Goal: Information Seeking & Learning: Learn about a topic

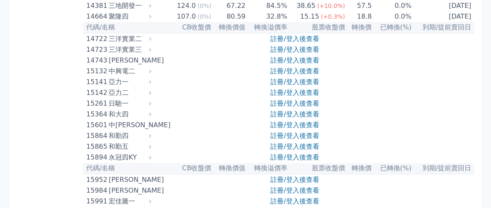
scroll to position [207, 0]
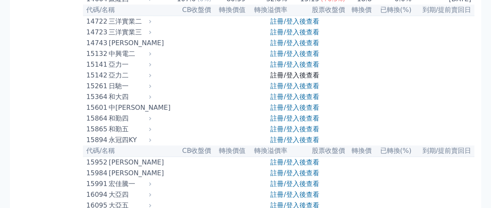
click at [290, 79] on link "註冊/登入後查看" at bounding box center [295, 75] width 49 height 8
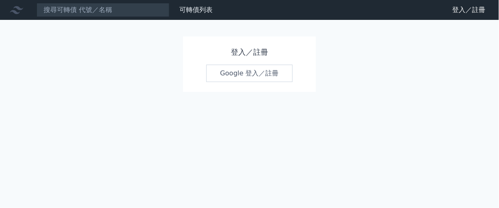
click at [241, 72] on link "Google 登入／註冊" at bounding box center [249, 73] width 86 height 17
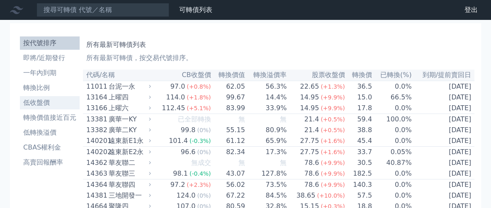
click at [46, 101] on li "低收盤價" at bounding box center [50, 103] width 60 height 10
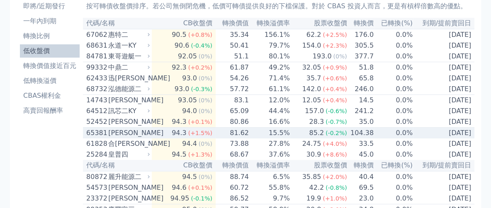
scroll to position [104, 0]
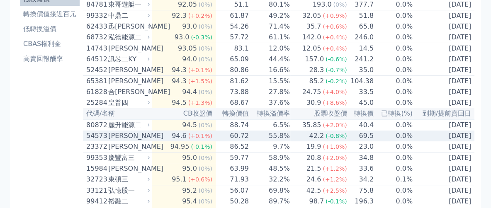
click at [151, 139] on icon at bounding box center [148, 135] width 5 height 5
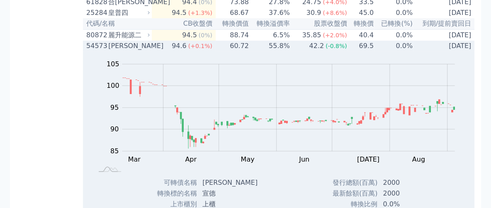
scroll to position [156, 0]
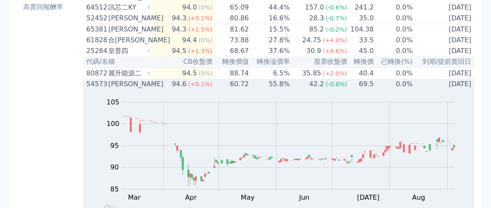
click at [151, 87] on icon at bounding box center [148, 83] width 5 height 5
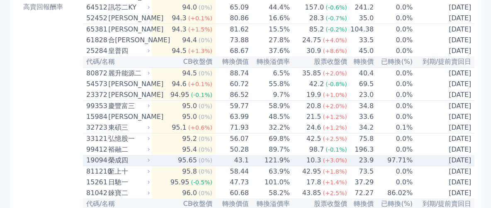
click at [148, 166] on div "榮成四" at bounding box center [128, 161] width 40 height 10
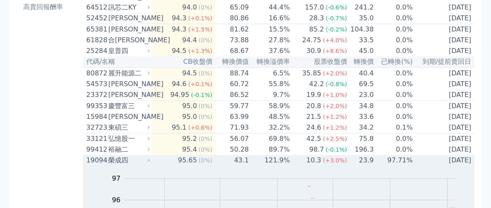
click at [148, 166] on div "榮成四" at bounding box center [128, 161] width 40 height 10
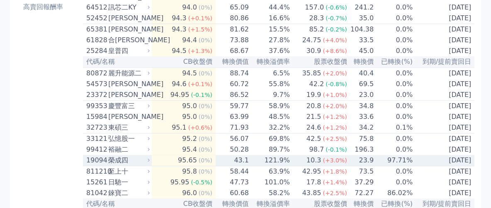
click at [148, 166] on div "榮成四" at bounding box center [128, 161] width 40 height 10
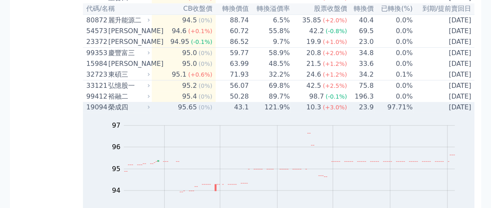
scroll to position [207, 0]
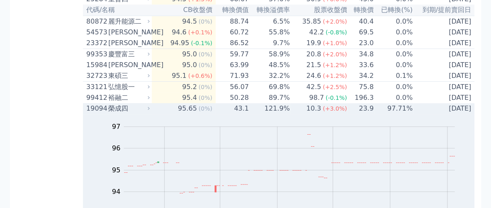
click at [151, 111] on icon at bounding box center [148, 108] width 5 height 5
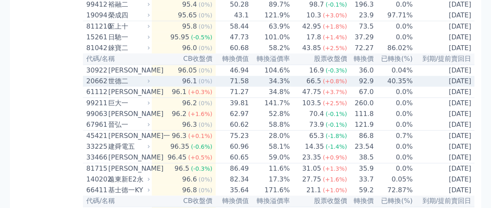
scroll to position [311, 0]
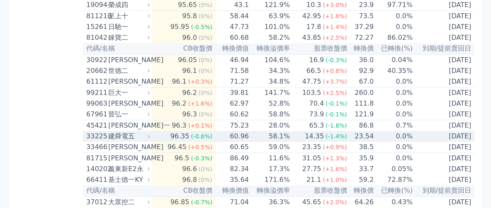
click at [151, 139] on icon at bounding box center [148, 136] width 5 height 5
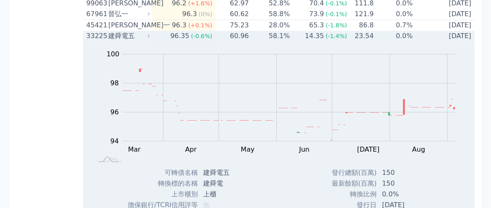
scroll to position [363, 0]
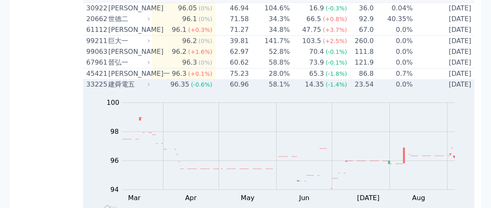
click at [148, 90] on div "建舜電五" at bounding box center [128, 85] width 40 height 10
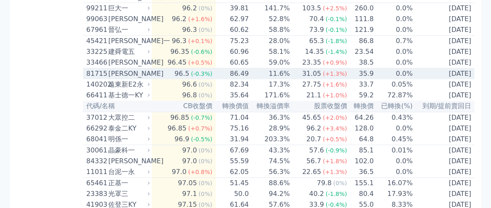
scroll to position [415, 0]
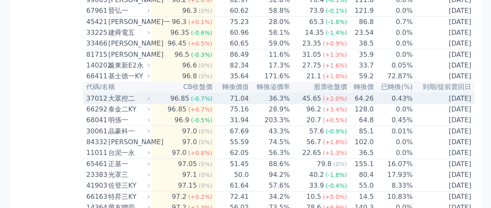
click at [150, 101] on icon at bounding box center [148, 98] width 5 height 5
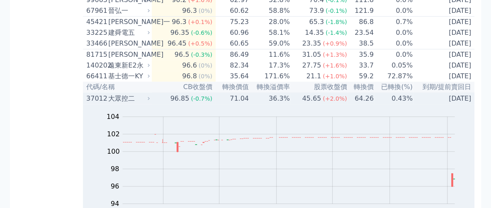
click at [151, 101] on icon at bounding box center [148, 98] width 5 height 5
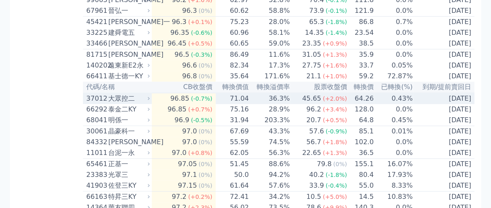
click at [151, 101] on icon at bounding box center [148, 98] width 5 height 5
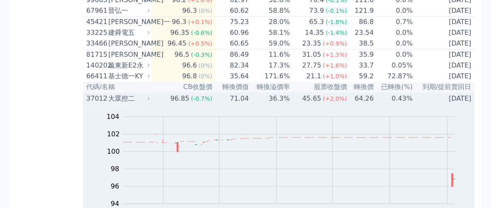
click at [147, 104] on div "大眾控二" at bounding box center [128, 99] width 40 height 10
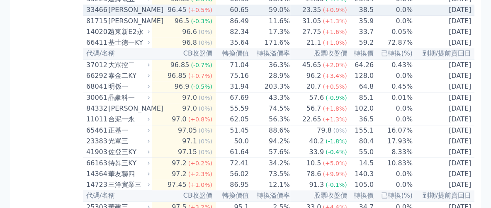
scroll to position [467, 0]
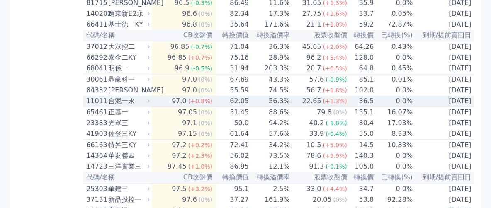
click at [151, 104] on icon at bounding box center [148, 100] width 5 height 5
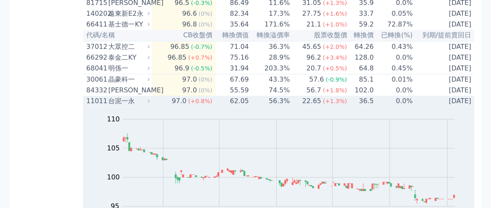
click at [148, 106] on div "台泥一永" at bounding box center [128, 101] width 40 height 10
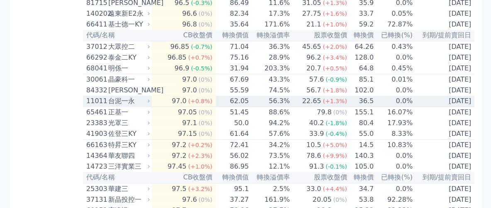
scroll to position [519, 0]
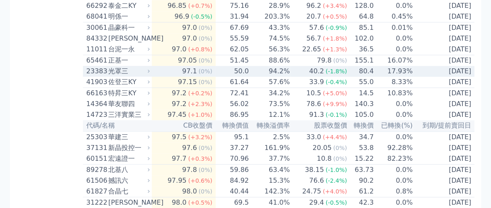
click at [151, 74] on icon at bounding box center [148, 70] width 5 height 5
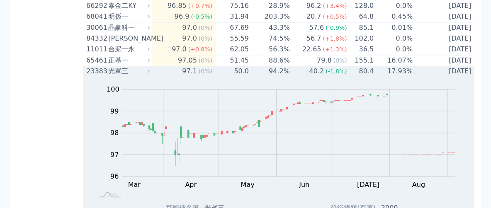
click at [150, 74] on icon at bounding box center [148, 70] width 5 height 5
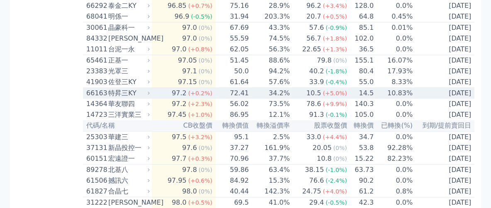
click at [149, 96] on icon at bounding box center [148, 92] width 5 height 5
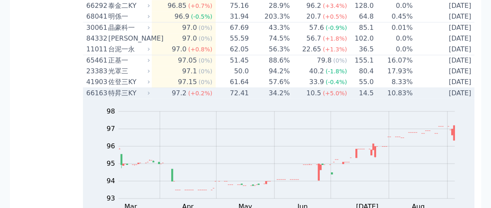
click at [150, 96] on icon at bounding box center [148, 92] width 5 height 5
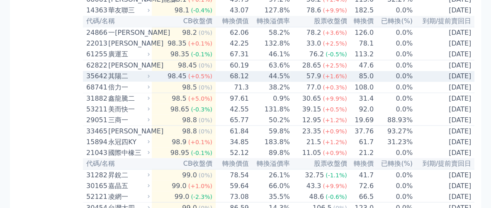
scroll to position [778, 0]
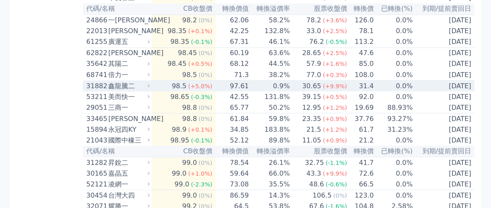
click at [151, 88] on icon at bounding box center [148, 85] width 5 height 5
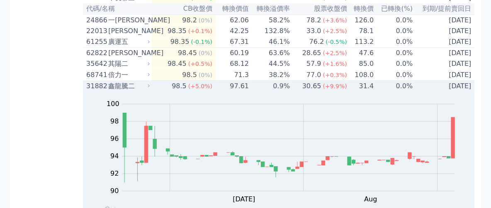
click at [151, 88] on icon at bounding box center [148, 85] width 5 height 5
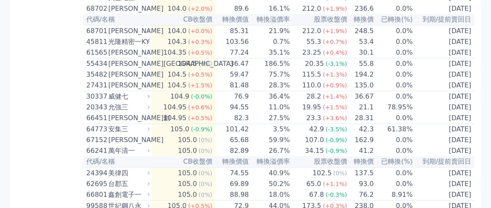
scroll to position [1815, 0]
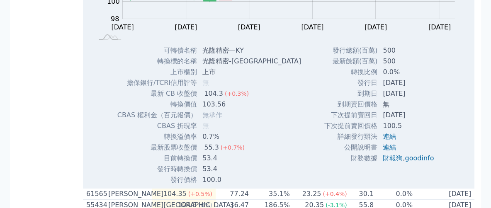
scroll to position [1867, 0]
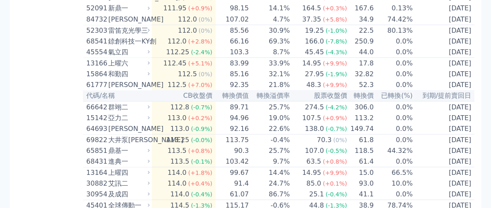
scroll to position [0, 0]
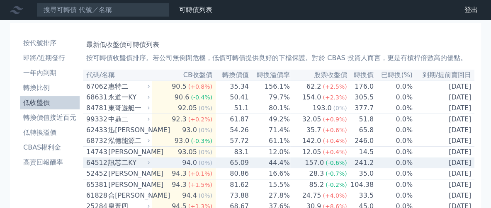
click at [151, 166] on icon at bounding box center [148, 162] width 5 height 5
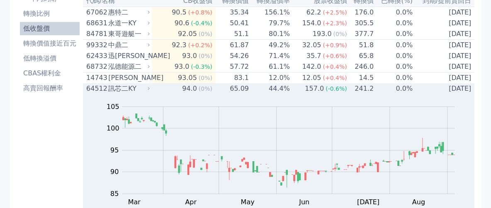
scroll to position [52, 0]
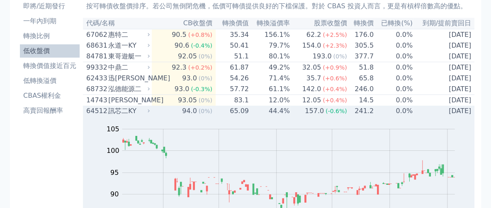
click at [149, 114] on icon at bounding box center [148, 110] width 5 height 5
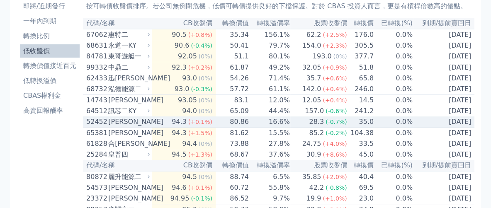
scroll to position [0, 0]
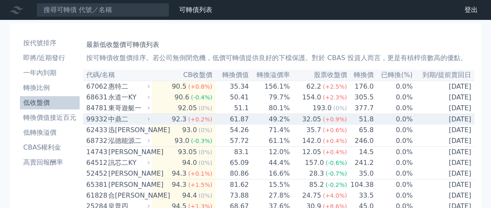
click at [148, 121] on div "中鼎二" at bounding box center [128, 120] width 40 height 10
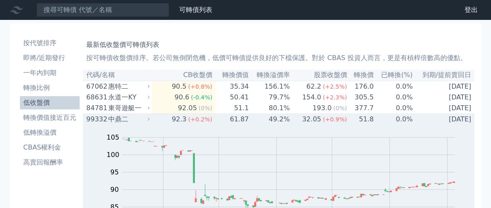
click at [151, 122] on icon at bounding box center [148, 119] width 5 height 5
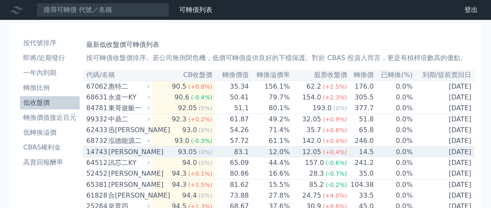
click at [145, 157] on div "[PERSON_NAME]" at bounding box center [128, 152] width 40 height 10
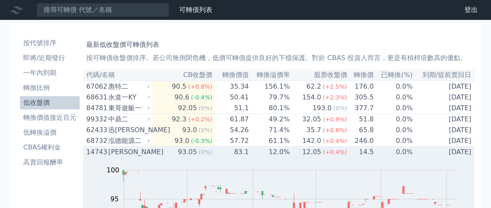
click at [151, 155] on icon at bounding box center [148, 151] width 5 height 5
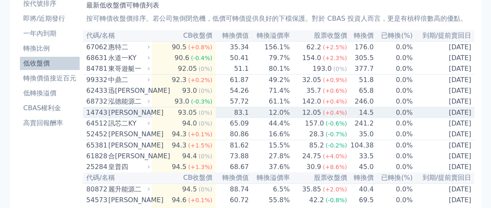
scroll to position [52, 0]
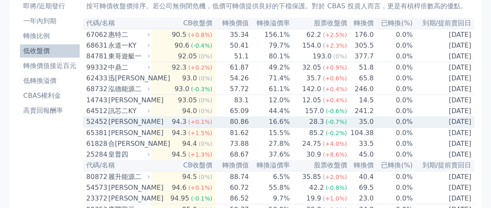
click at [151, 124] on icon at bounding box center [148, 121] width 5 height 5
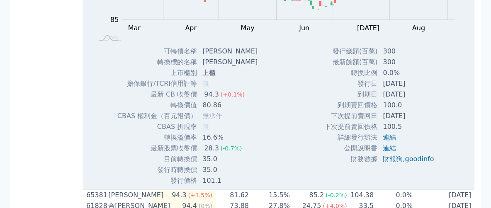
scroll to position [104, 0]
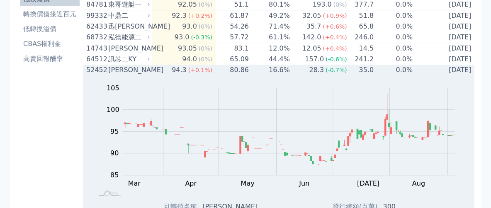
click at [151, 73] on icon at bounding box center [148, 69] width 5 height 5
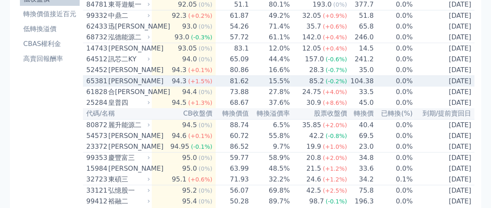
click at [148, 86] on div "[PERSON_NAME]" at bounding box center [128, 81] width 40 height 10
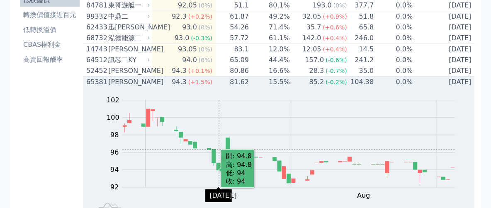
scroll to position [52, 0]
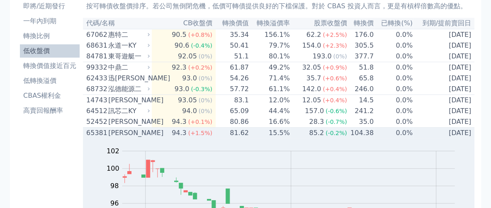
click at [148, 138] on div "[PERSON_NAME]" at bounding box center [128, 133] width 40 height 10
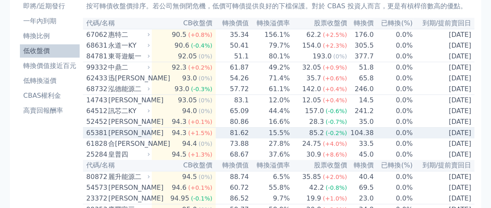
scroll to position [104, 0]
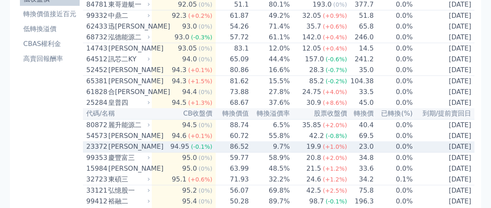
click at [149, 149] on icon at bounding box center [148, 146] width 5 height 5
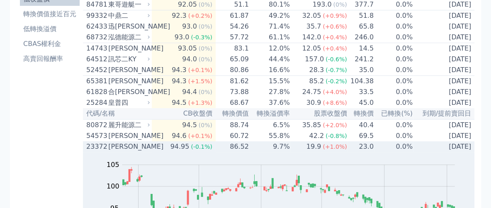
click at [146, 152] on div "[PERSON_NAME]" at bounding box center [128, 147] width 40 height 10
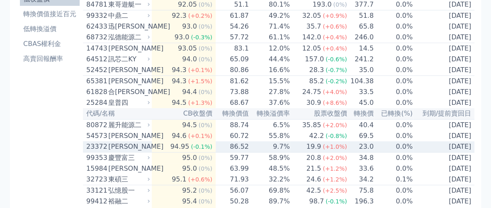
scroll to position [156, 0]
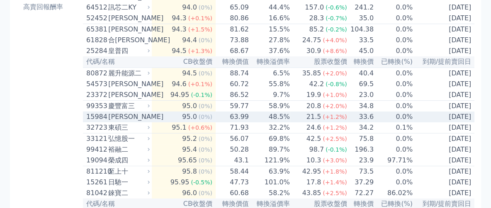
click at [148, 122] on div "[PERSON_NAME]" at bounding box center [128, 117] width 40 height 10
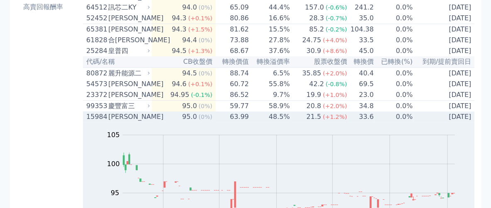
click at [151, 119] on icon at bounding box center [148, 116] width 5 height 5
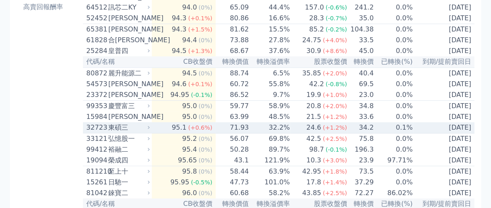
click at [151, 130] on icon at bounding box center [148, 127] width 5 height 5
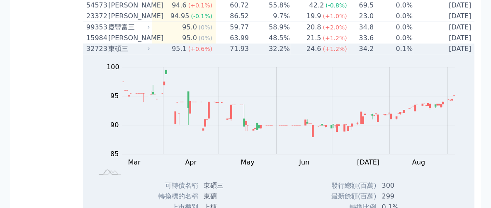
scroll to position [207, 0]
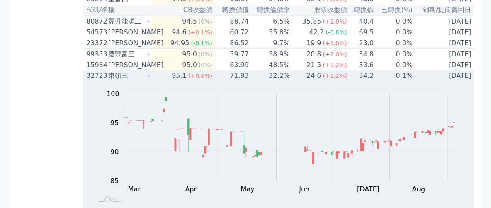
click at [151, 78] on icon at bounding box center [148, 75] width 5 height 5
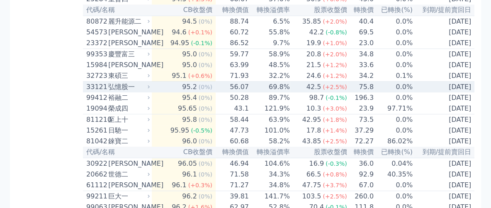
click at [148, 92] on div "弘憶股一" at bounding box center [128, 87] width 40 height 10
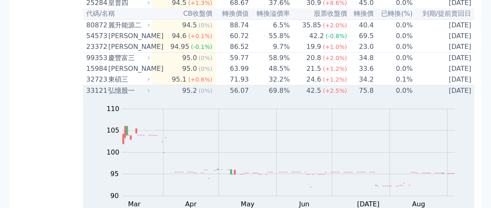
scroll to position [156, 0]
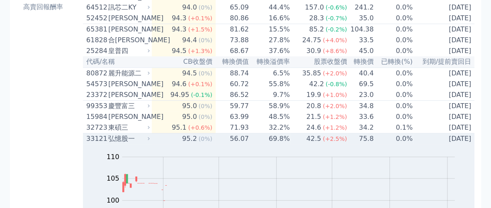
click at [149, 141] on icon at bounding box center [148, 138] width 5 height 5
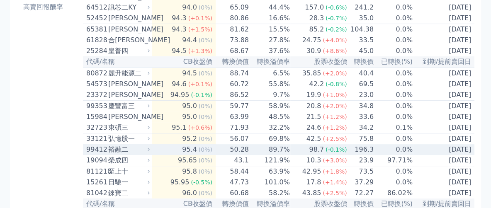
click at [151, 155] on div "99412 裕融二" at bounding box center [118, 150] width 65 height 10
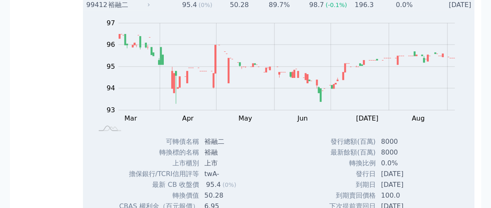
scroll to position [259, 0]
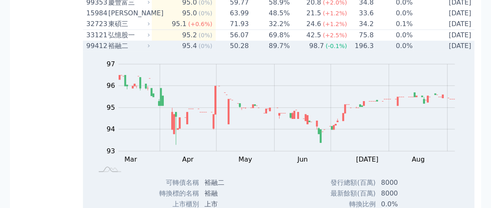
click at [144, 51] on div "裕融二" at bounding box center [128, 46] width 40 height 10
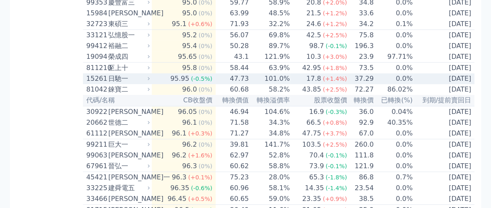
click at [148, 84] on div "日馳一" at bounding box center [128, 79] width 40 height 10
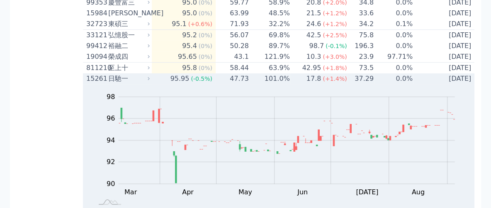
click at [150, 81] on icon at bounding box center [148, 78] width 5 height 5
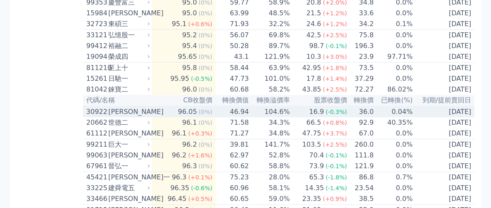
click at [146, 117] on div "[PERSON_NAME]" at bounding box center [128, 112] width 40 height 10
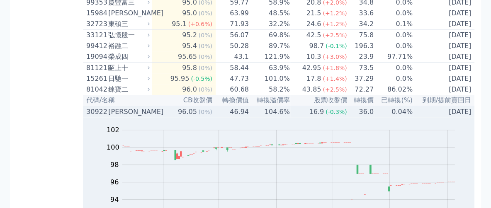
click at [149, 115] on icon at bounding box center [148, 111] width 5 height 5
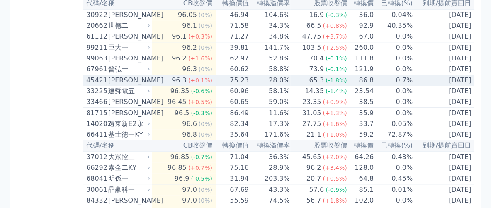
scroll to position [363, 0]
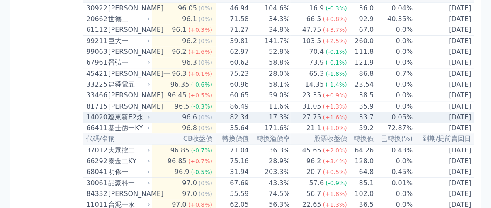
click at [151, 120] on icon at bounding box center [148, 117] width 5 height 5
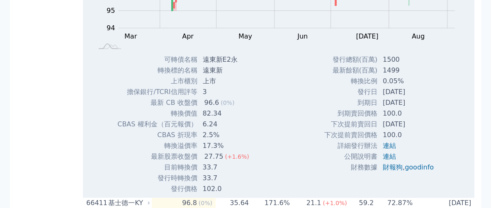
scroll to position [571, 0]
